Goal: Find specific page/section: Find specific page/section

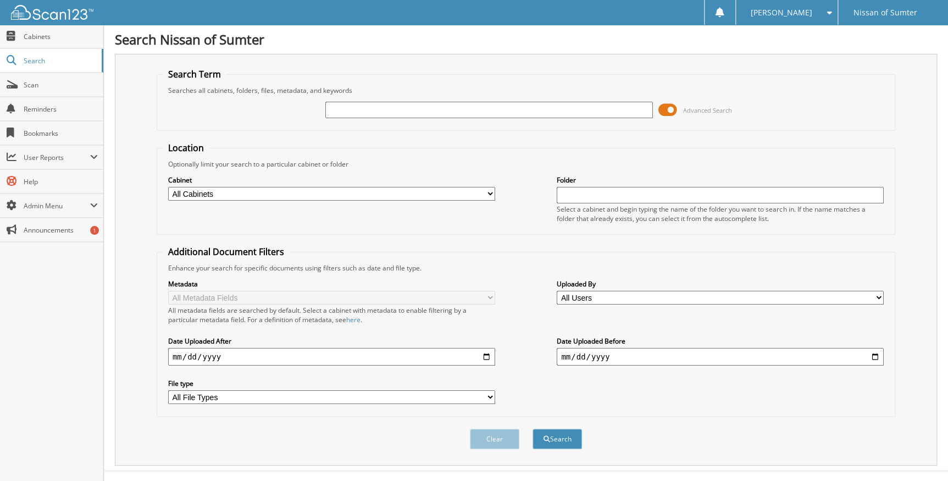
click at [673, 109] on span at bounding box center [667, 110] width 19 height 16
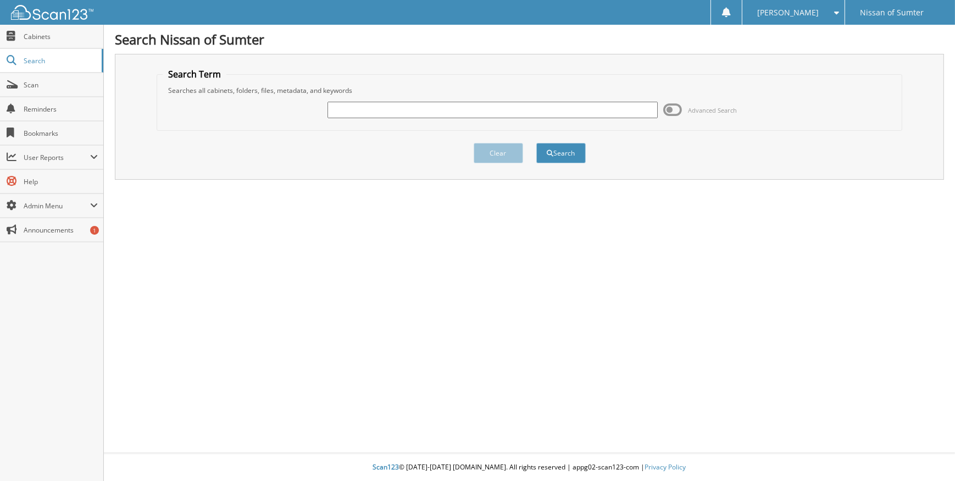
click at [527, 109] on input "text" at bounding box center [493, 110] width 330 height 16
type input "24221b"
click at [552, 160] on button "Search" at bounding box center [560, 153] width 49 height 20
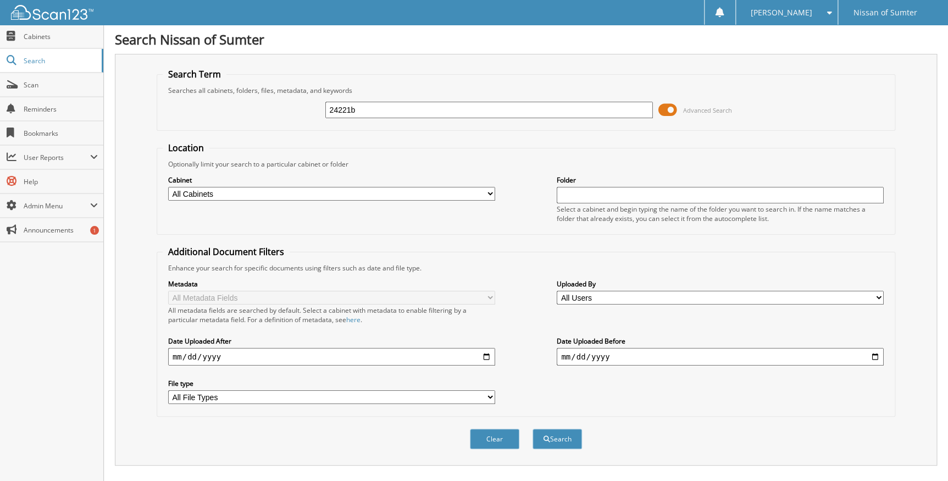
click at [673, 107] on span at bounding box center [667, 110] width 19 height 16
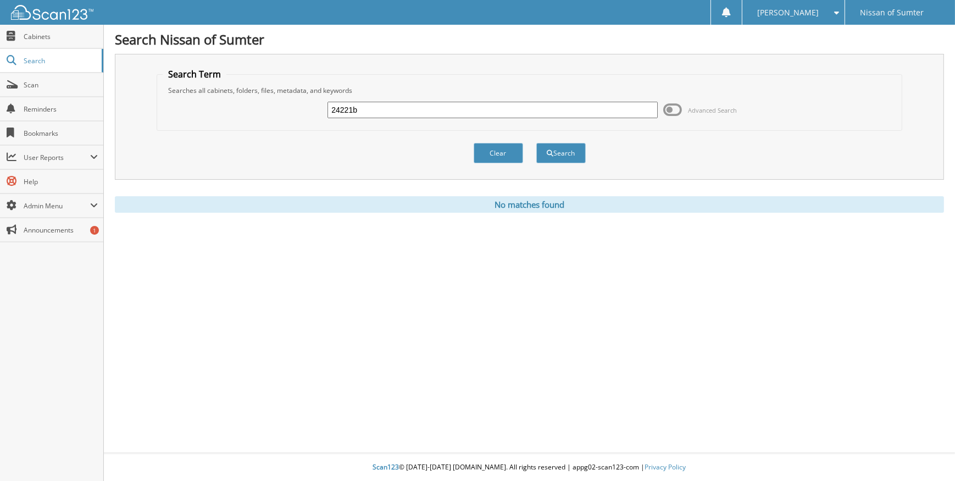
drag, startPoint x: 402, startPoint y: 101, endPoint x: 319, endPoint y: 103, distance: 83.0
click at [319, 103] on div "24221b Advanced Search" at bounding box center [529, 110] width 733 height 30
drag, startPoint x: 363, startPoint y: 113, endPoint x: 309, endPoint y: 113, distance: 53.3
click at [309, 113] on div "24221b Advanced Search" at bounding box center [529, 110] width 733 height 30
type input "319981"
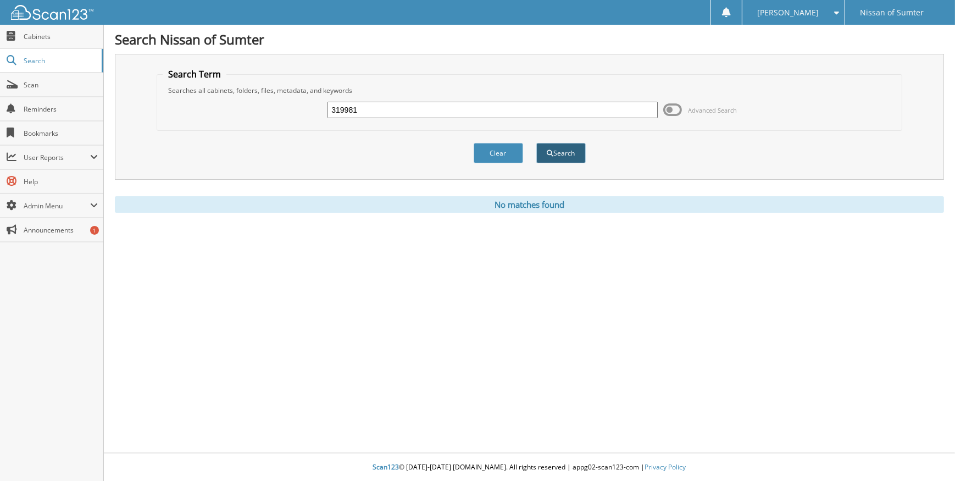
click at [551, 147] on button "Search" at bounding box center [560, 153] width 49 height 20
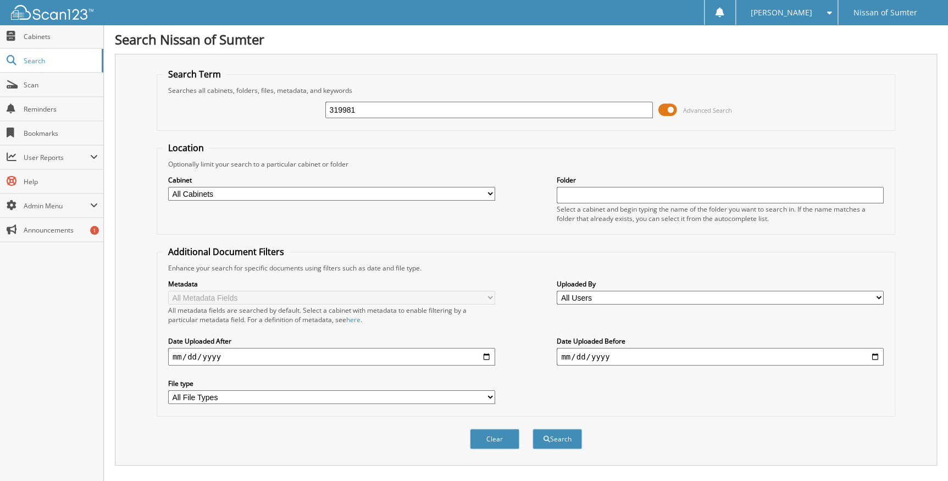
click at [677, 108] on span "Advanced Search" at bounding box center [695, 110] width 74 height 16
